Goal: Task Accomplishment & Management: Manage account settings

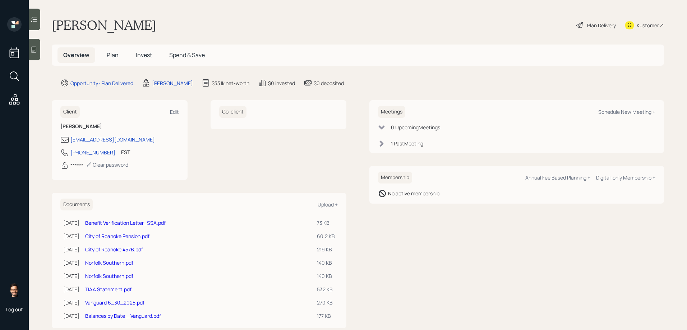
click at [147, 58] on span "Invest" at bounding box center [144, 55] width 16 height 8
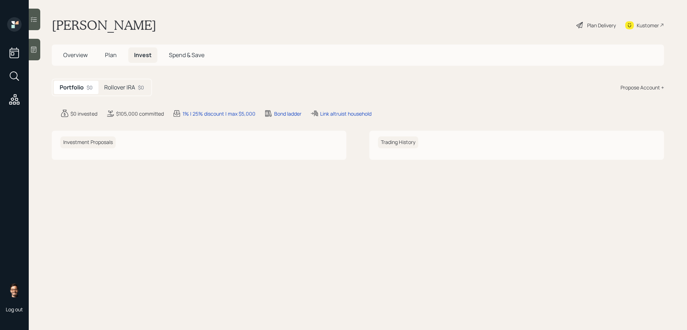
click at [122, 91] on h5 "Rollover IRA" at bounding box center [119, 87] width 31 height 7
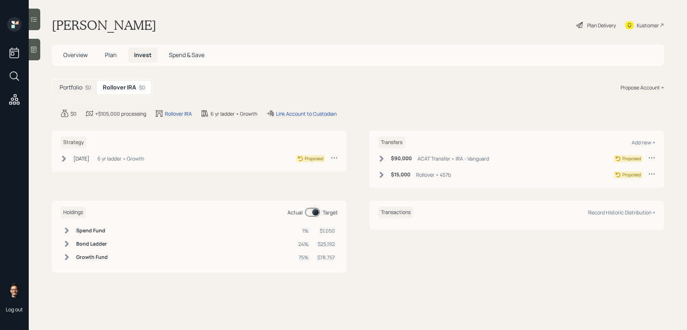
click at [112, 56] on span "Plan" at bounding box center [111, 55] width 12 height 8
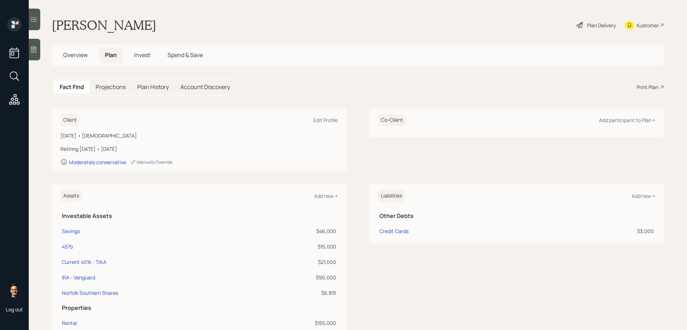
click at [598, 24] on div "Plan Delivery" at bounding box center [601, 26] width 29 height 8
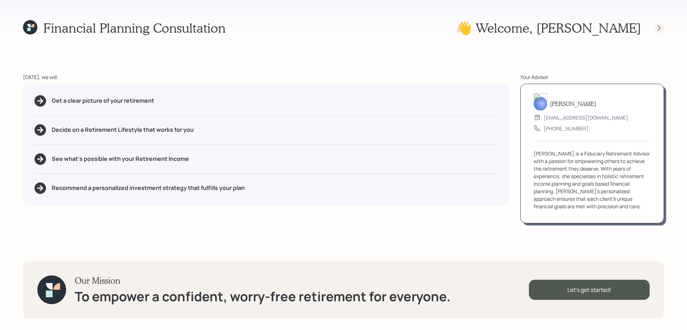
click at [660, 28] on icon at bounding box center [658, 27] width 7 height 7
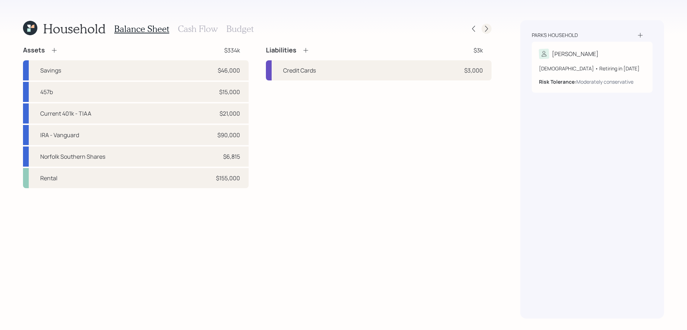
click at [489, 28] on icon at bounding box center [486, 28] width 7 height 7
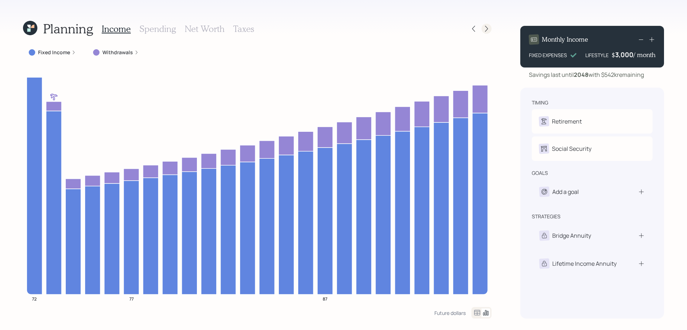
click at [486, 33] on div at bounding box center [486, 29] width 10 height 10
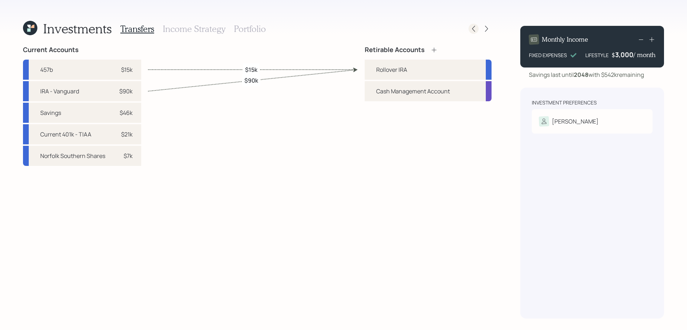
click at [478, 28] on div at bounding box center [473, 29] width 10 height 10
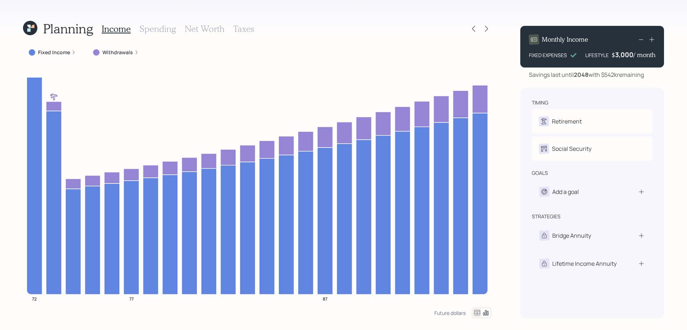
click at [147, 30] on h3 "Spending" at bounding box center [157, 29] width 37 height 10
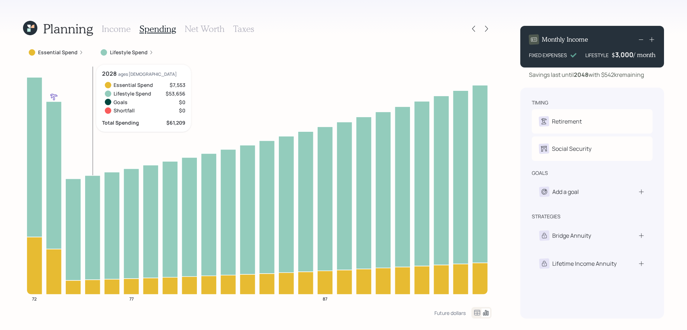
click at [86, 207] on icon at bounding box center [92, 227] width 15 height 104
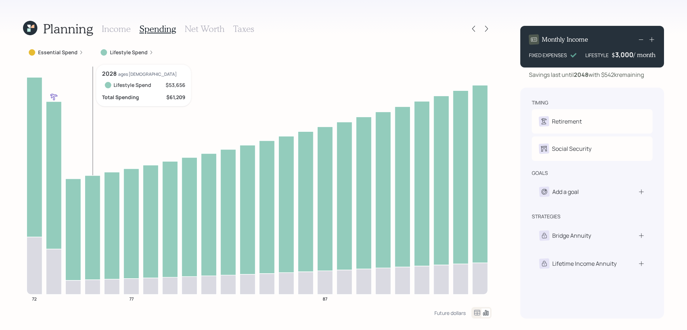
click at [86, 207] on icon at bounding box center [92, 227] width 15 height 104
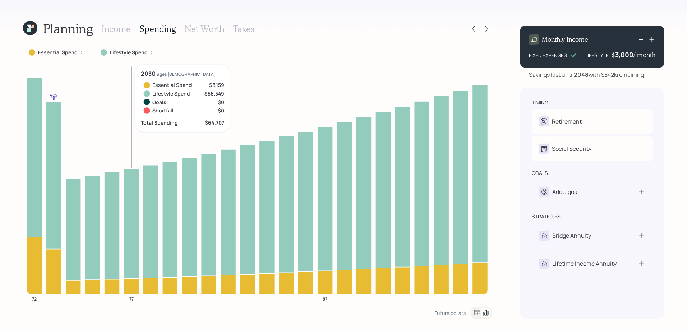
click at [122, 53] on label "Lifestyle Spend" at bounding box center [129, 52] width 38 height 7
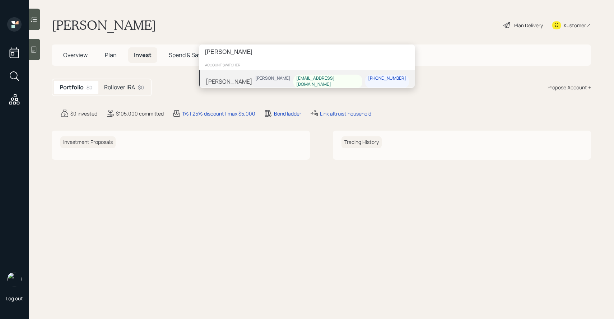
type input "[PERSON_NAME]"
